Goal: Task Accomplishment & Management: Use online tool/utility

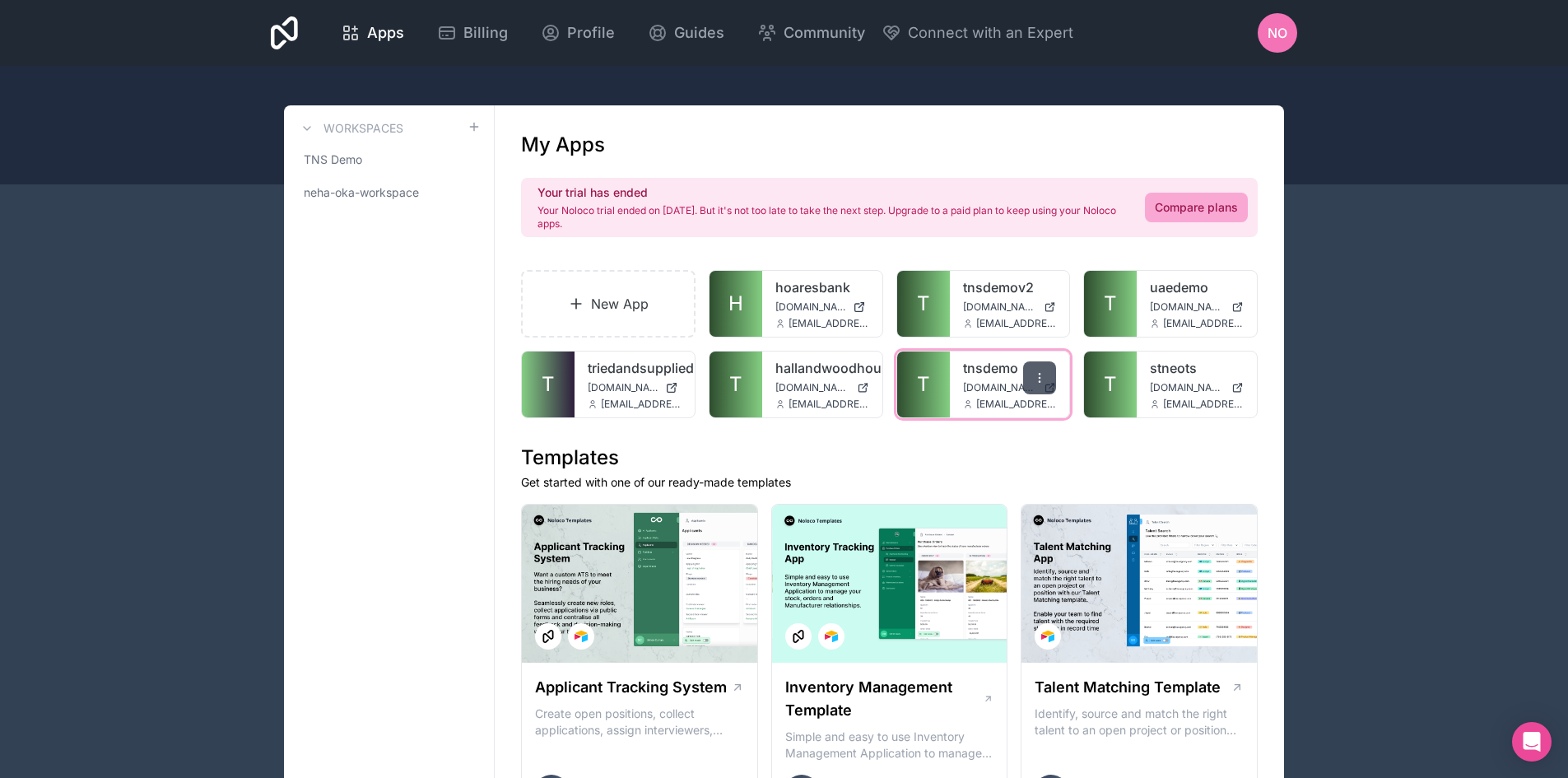
click at [1034, 378] on icon at bounding box center [1040, 378] width 14 height 14
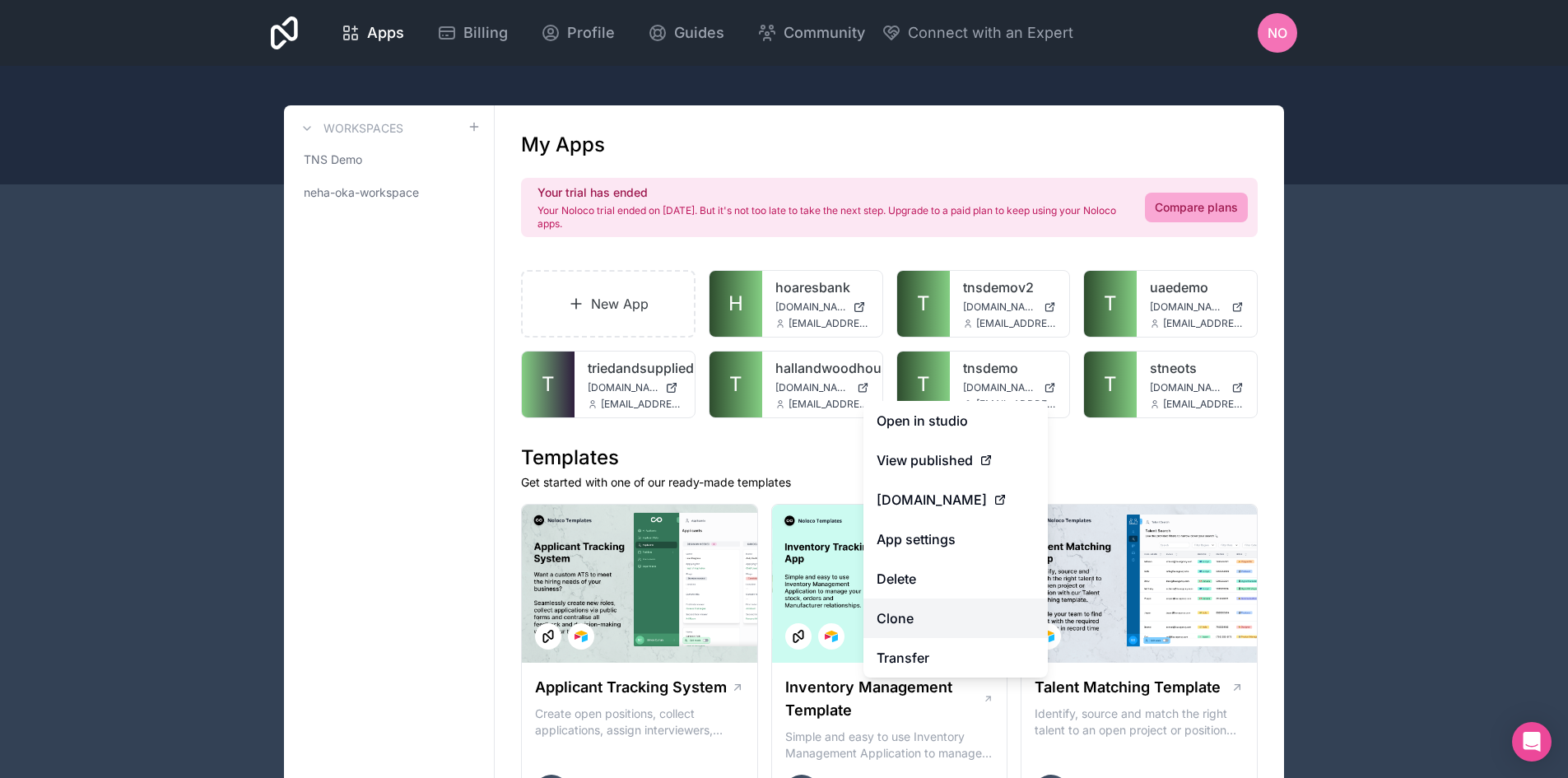
click at [909, 624] on link "Clone" at bounding box center [955, 617] width 185 height 40
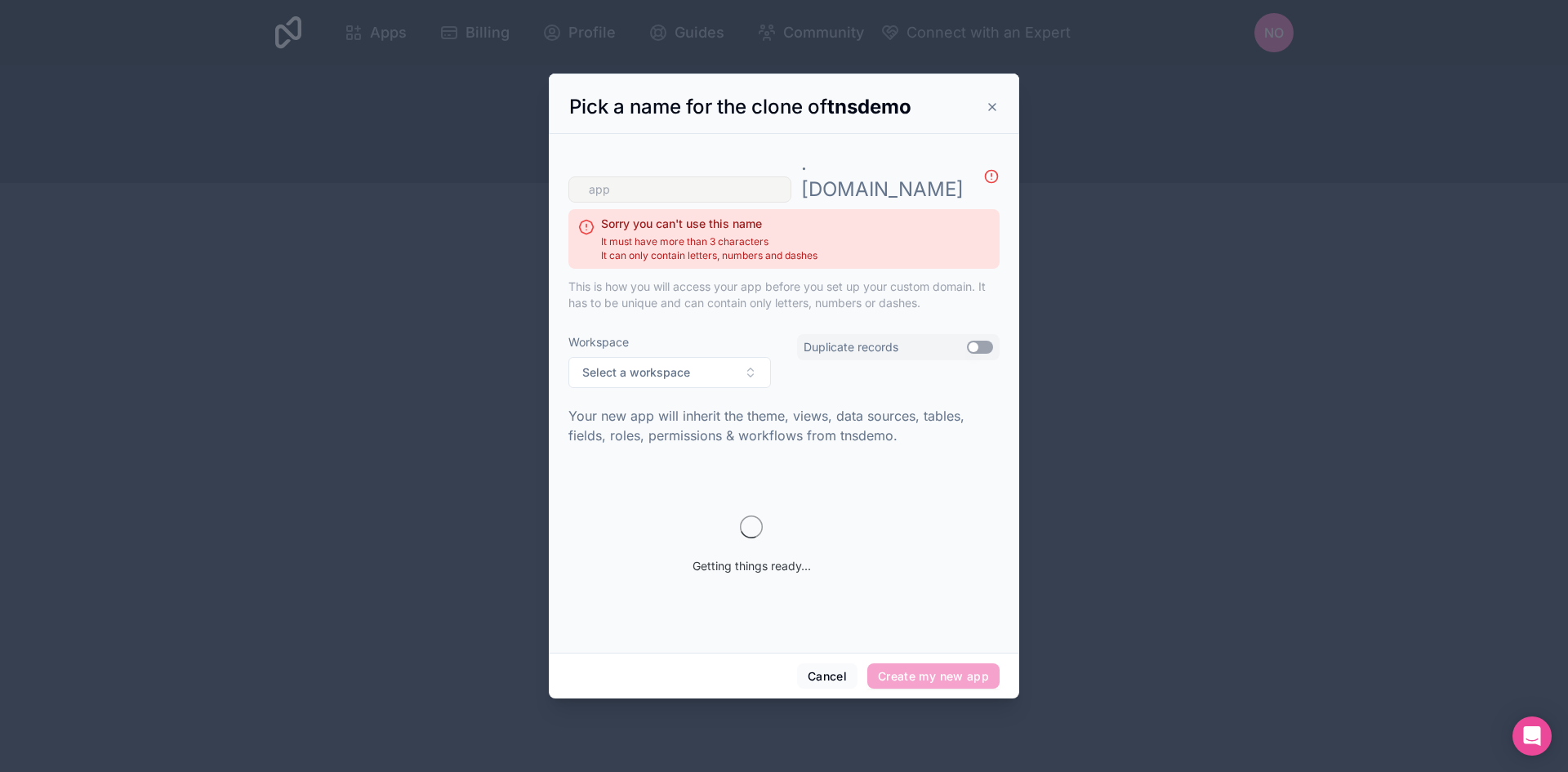
click at [620, 178] on input "text" at bounding box center [680, 189] width 223 height 26
click at [606, 203] on input "text" at bounding box center [680, 189] width 223 height 26
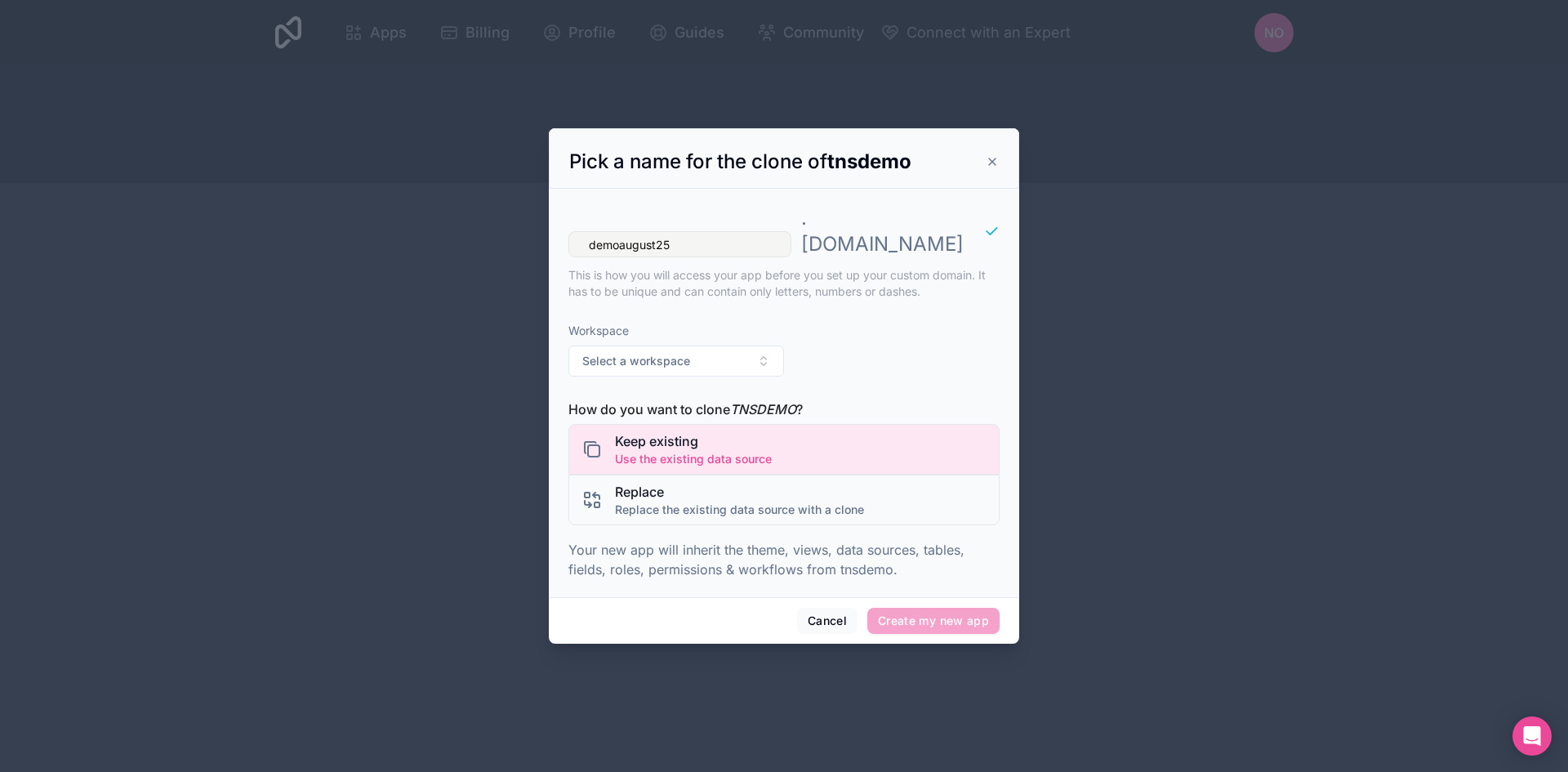
click at [656, 235] on input "demoaugust25" at bounding box center [680, 244] width 223 height 26
type input "demosept25"
click at [672, 353] on span "Select a workspace" at bounding box center [637, 360] width 108 height 16
click at [673, 416] on div "TNS Demo" at bounding box center [676, 414] width 207 height 26
click at [932, 608] on button "Create my new app" at bounding box center [933, 620] width 133 height 26
